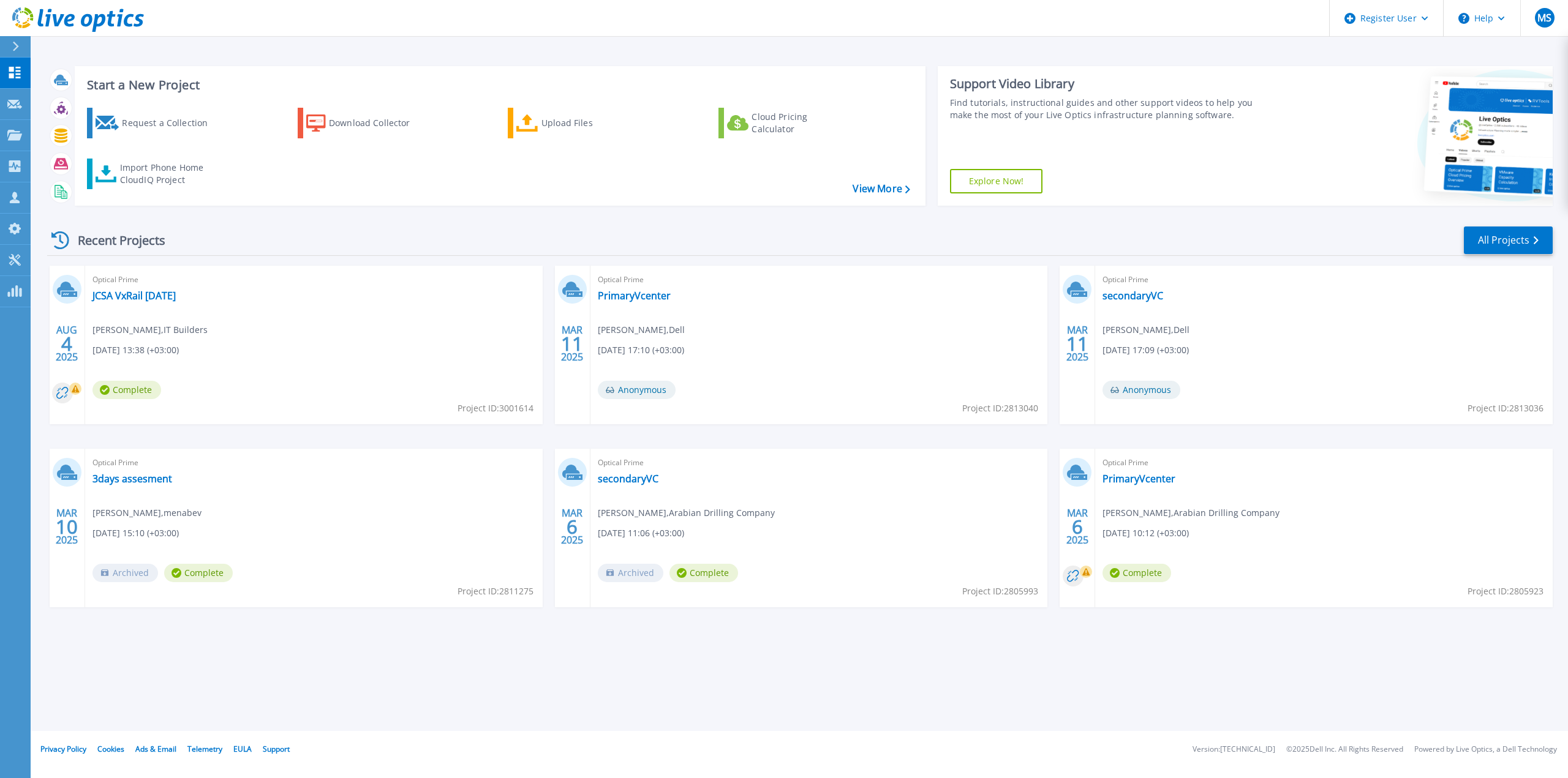
click at [346, 6] on header "Register User Help MS Dell User Mohamed Sakr Mohamed.Sakr@dell.com Dell My Prof…" at bounding box center [784, 18] width 1568 height 37
click at [276, 19] on header "Register User Help MS Dell User Mohamed Sakr Mohamed.Sakr@dell.com Dell My Prof…" at bounding box center [784, 18] width 1568 height 37
click at [12, 133] on icon at bounding box center [15, 134] width 15 height 10
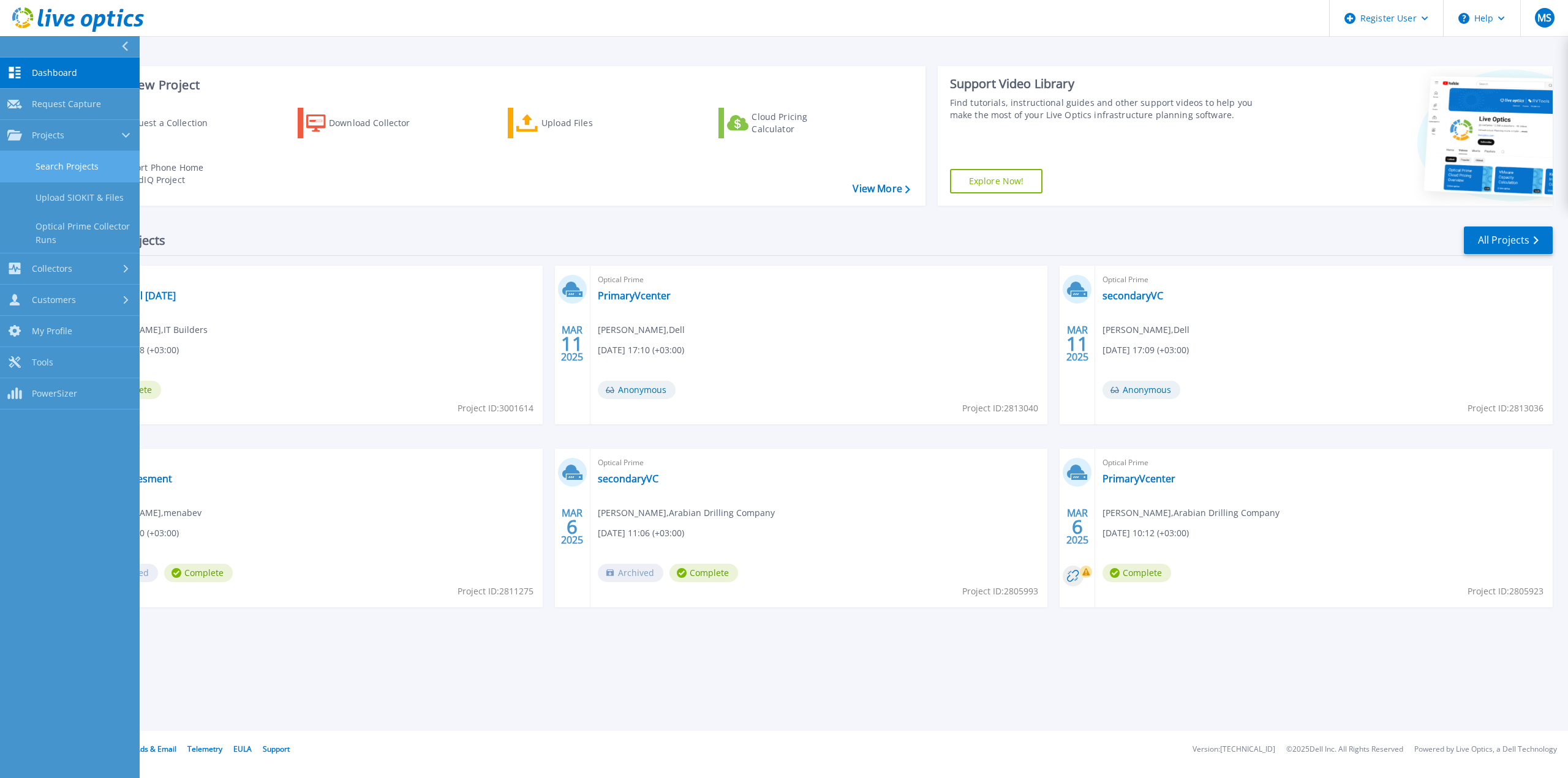
click at [94, 154] on link "Search Projects" at bounding box center [69, 167] width 139 height 31
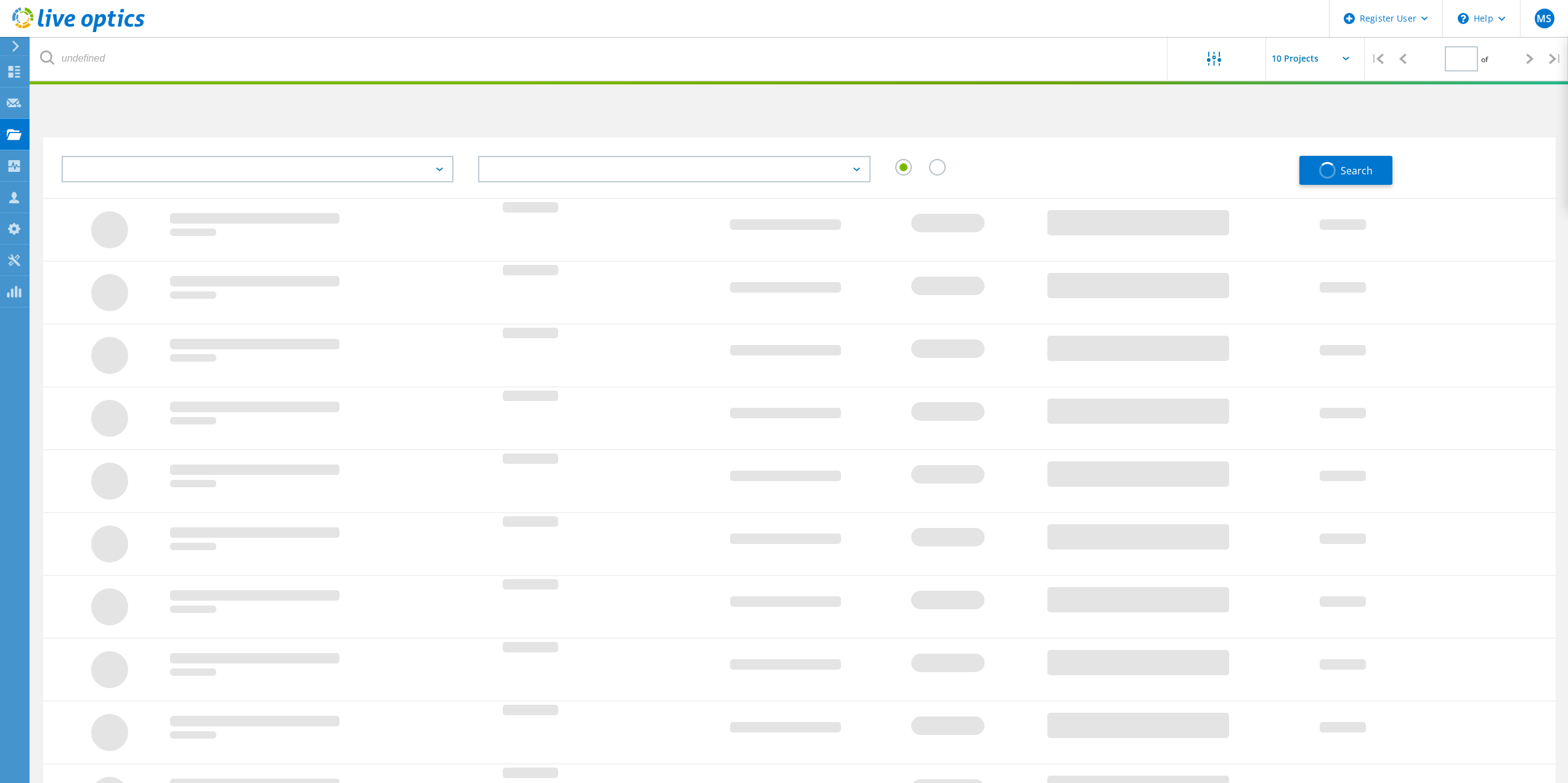
type input "1"
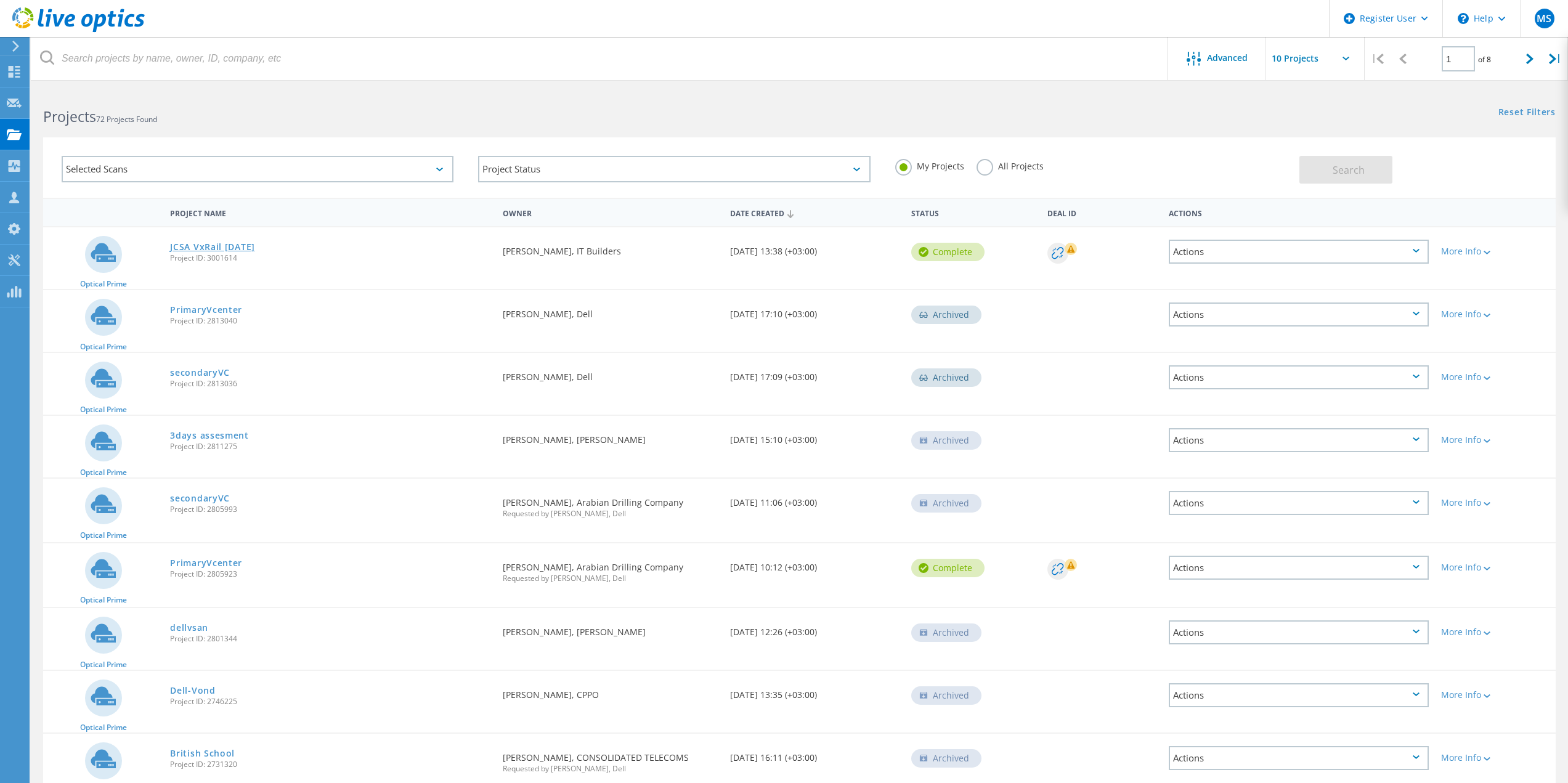
click at [191, 244] on link "JCSA VxRail [DATE]" at bounding box center [212, 247] width 85 height 9
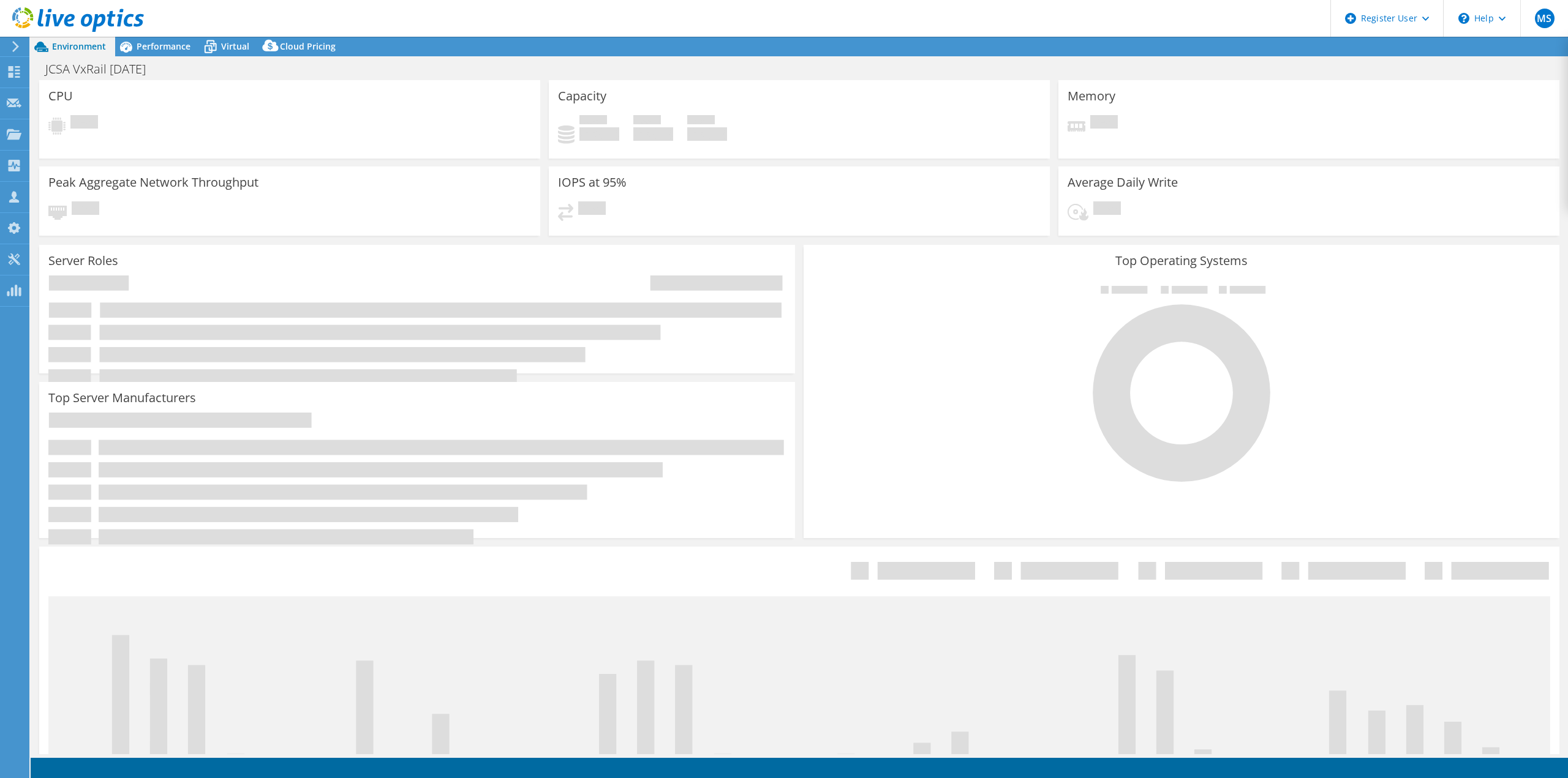
select select "USD"
